Goal: Task Accomplishment & Management: Manage account settings

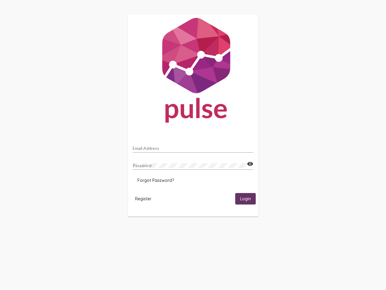
click at [193, 146] on input "Email Address" at bounding box center [193, 148] width 121 height 5
click at [250, 164] on mat-icon "visibility" at bounding box center [250, 163] width 6 height 7
click at [156, 180] on span "Forgot Password?" at bounding box center [156, 179] width 37 height 5
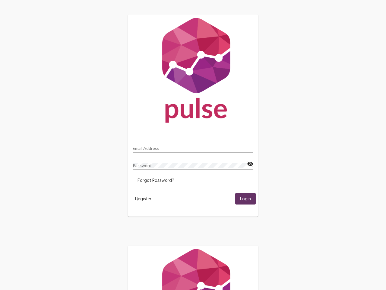
click at [143, 198] on span "Register" at bounding box center [143, 198] width 16 height 5
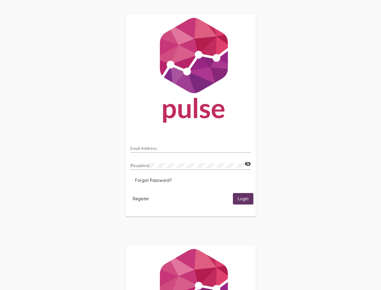
click at [246, 198] on span "Login" at bounding box center [243, 198] width 11 height 5
